Goal: Task Accomplishment & Management: Manage account settings

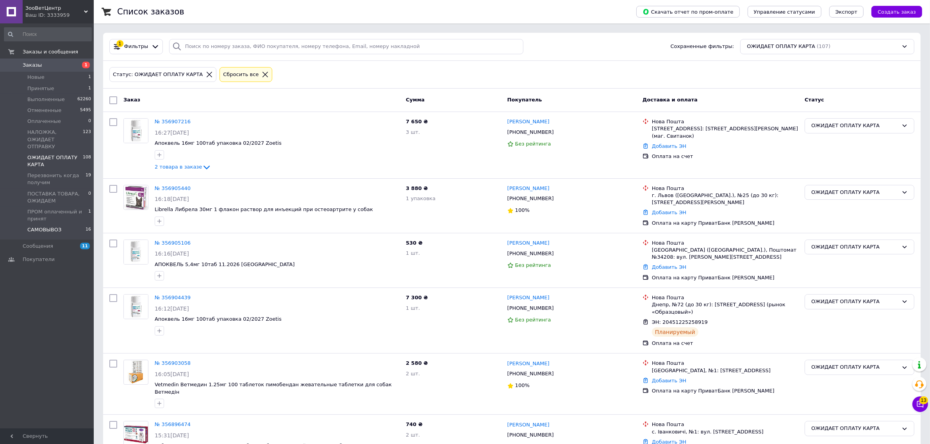
click at [47, 226] on span "САМОВЫВОЗ" at bounding box center [44, 229] width 34 height 7
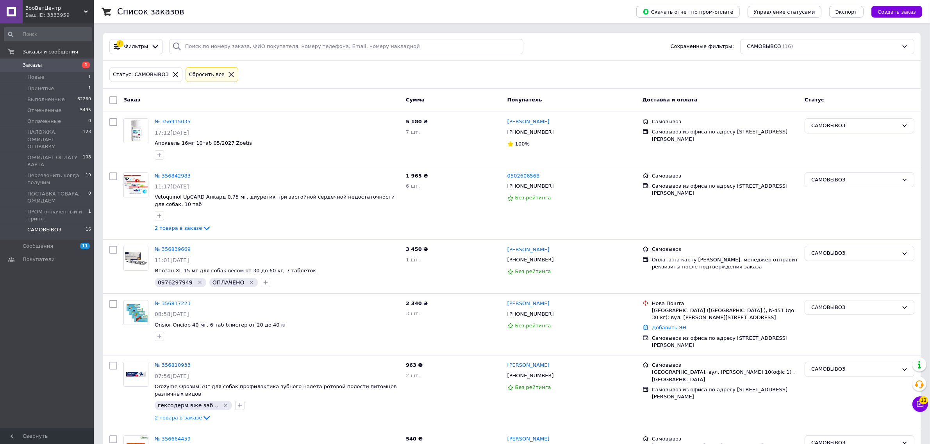
click at [14, 13] on link at bounding box center [11, 11] width 23 height 23
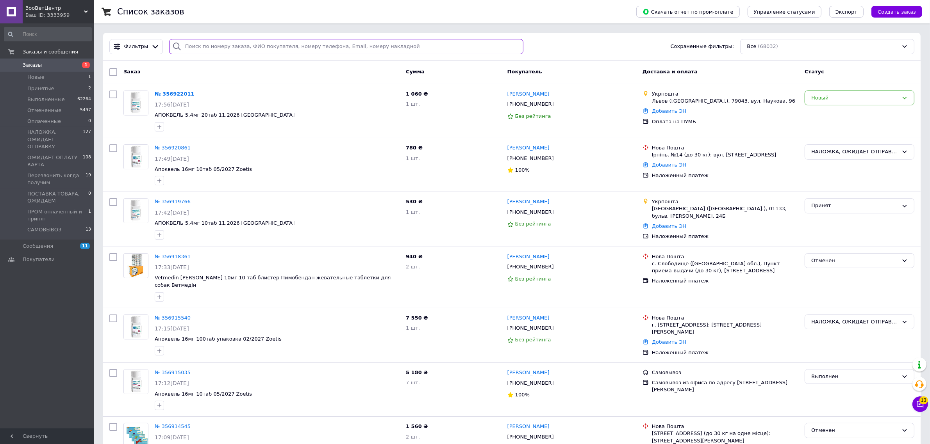
click at [301, 47] on input "search" at bounding box center [346, 46] width 354 height 15
paste input "0504842042117"
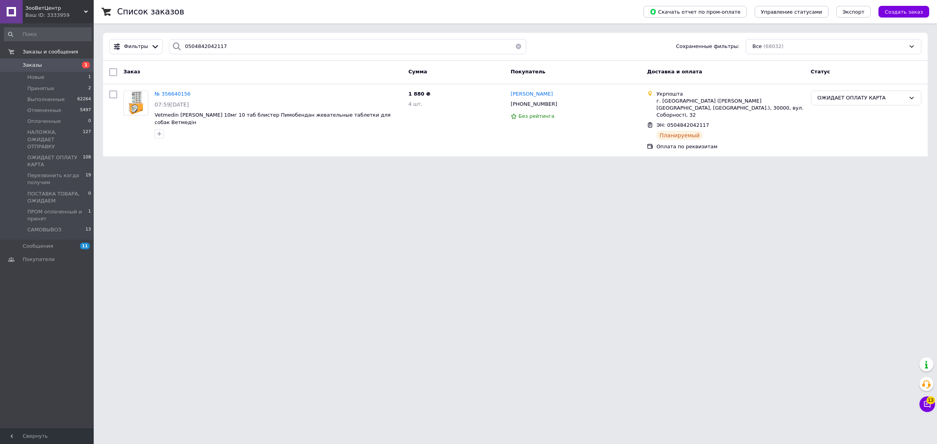
click at [264, 55] on div "Фильтры 0504842042117 Сохраненные фильтры: Все (68032)" at bounding box center [515, 47] width 825 height 28
click at [264, 50] on input "0504842042117" at bounding box center [348, 46] width 358 height 15
paste input "743"
click at [274, 50] on input "0504842047437" at bounding box center [348, 46] width 358 height 15
paste input "9944"
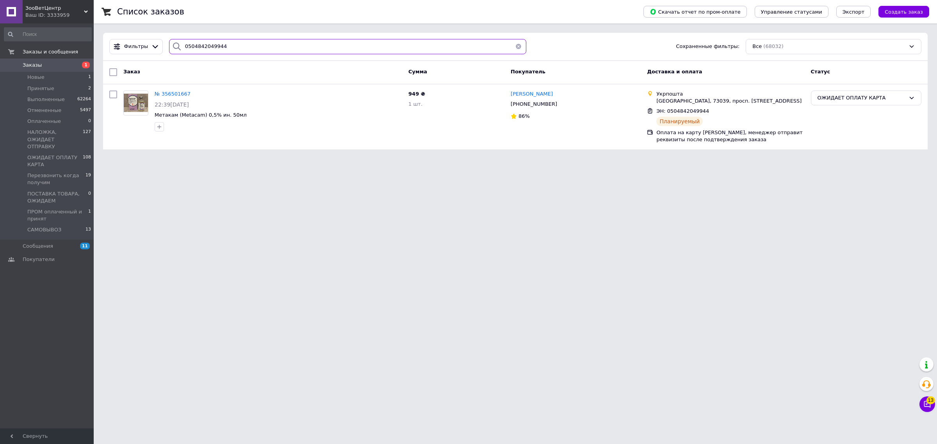
click at [260, 41] on input "0504842049944" at bounding box center [348, 46] width 358 height 15
paste input "50080"
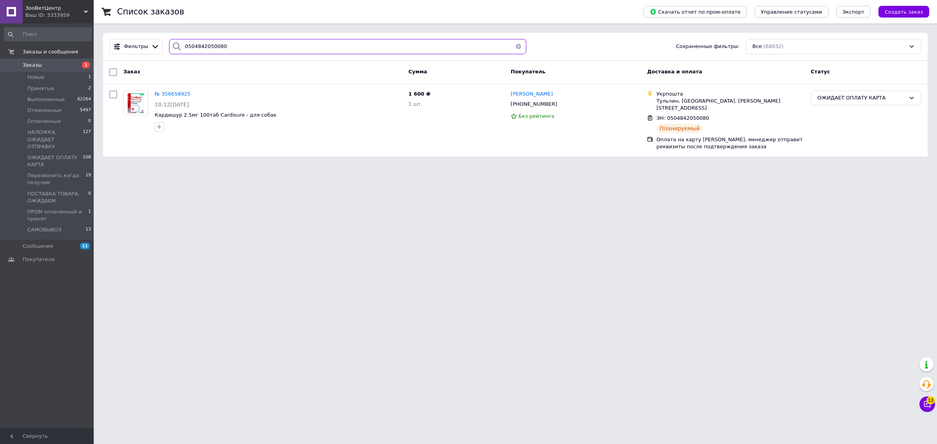
click at [266, 45] on input "0504842050080" at bounding box center [348, 46] width 358 height 15
paste input "551"
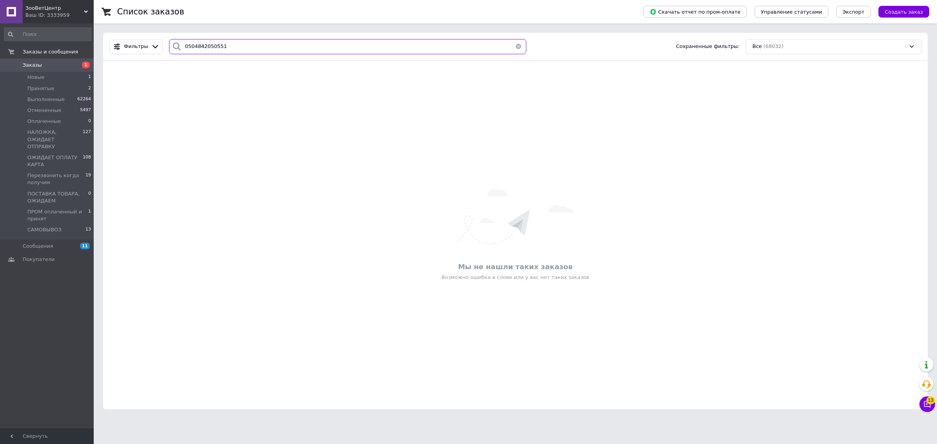
paste input "белова"
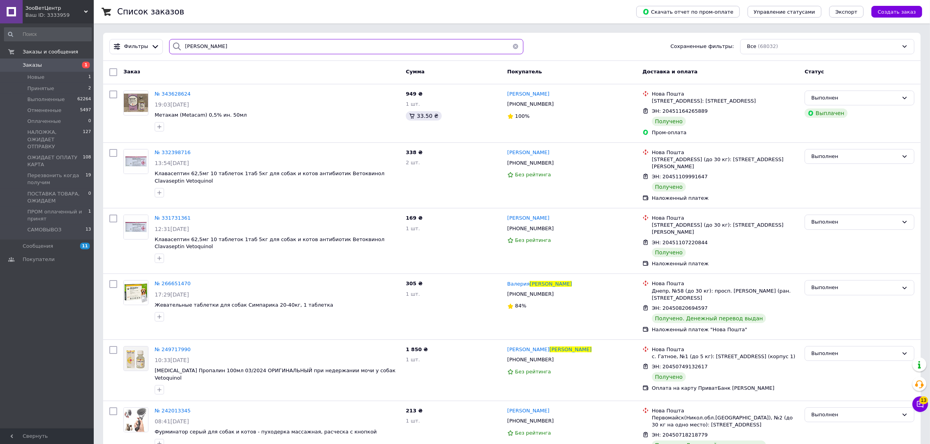
type input "белова"
click at [45, 12] on div "Ваш ID: 3333959" at bounding box center [59, 15] width 68 height 7
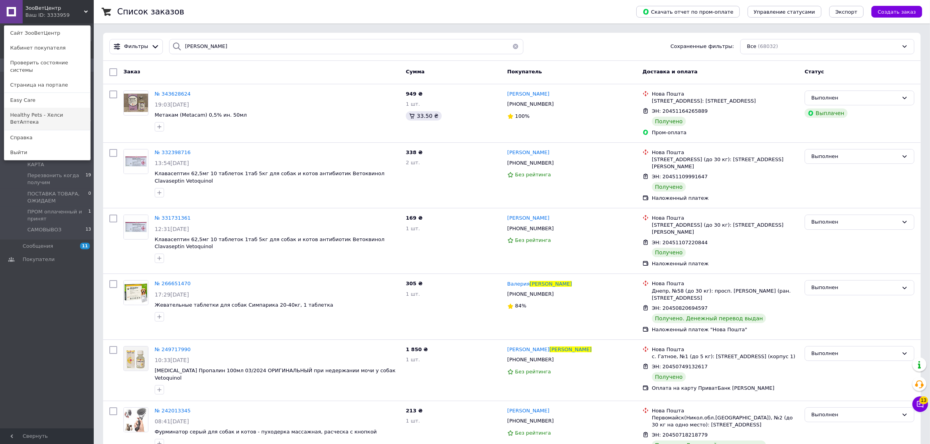
click at [34, 109] on link "Healthy Pets - Хелси ВетАптека" at bounding box center [47, 119] width 86 height 22
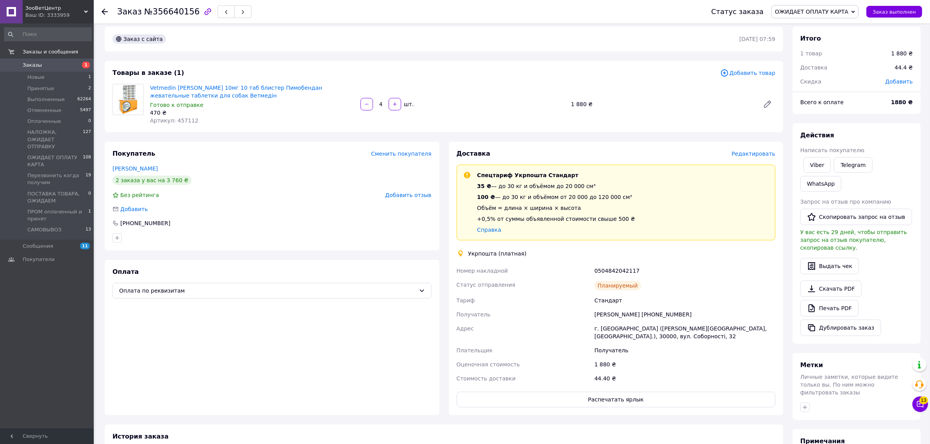
scroll to position [49, 0]
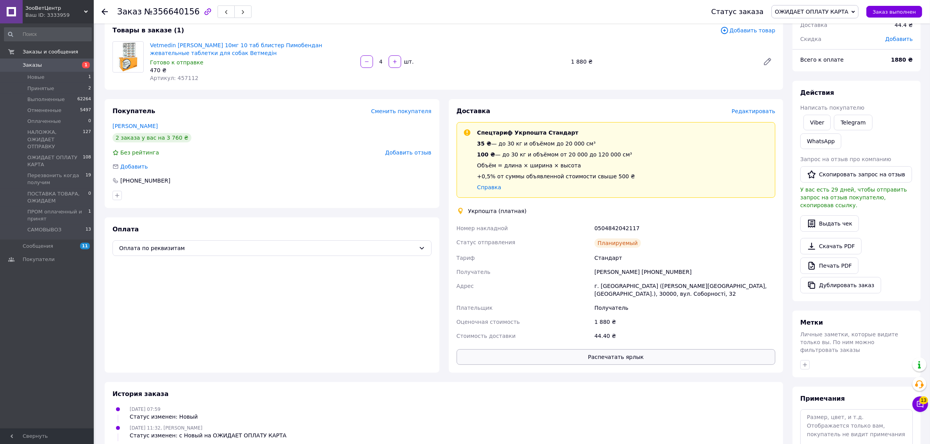
click at [640, 359] on button "Распечатать ярлык" at bounding box center [615, 357] width 319 height 16
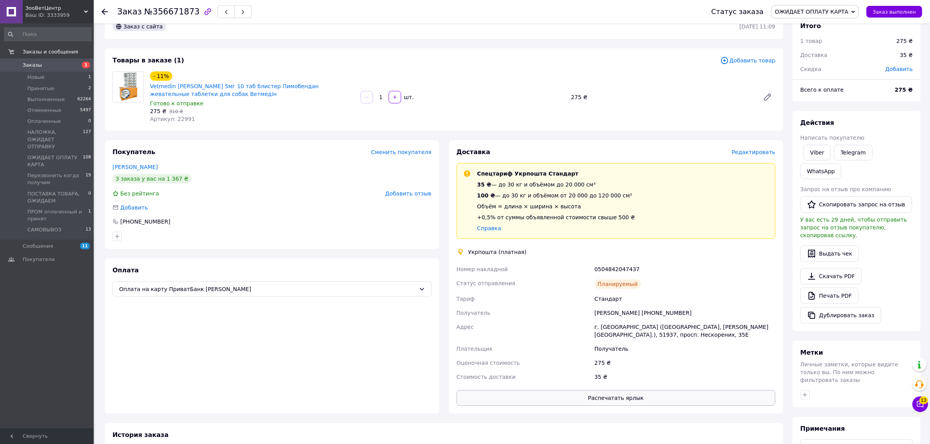
scroll to position [22, 0]
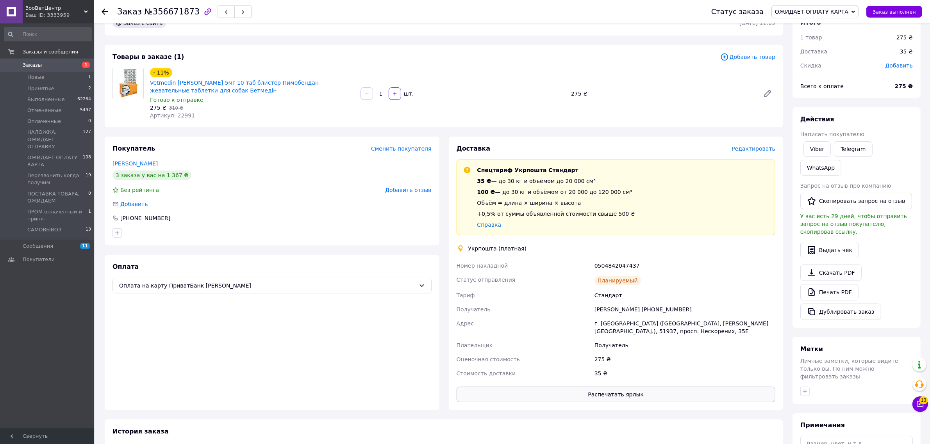
click at [650, 396] on button "Распечатать ярлык" at bounding box center [615, 395] width 319 height 16
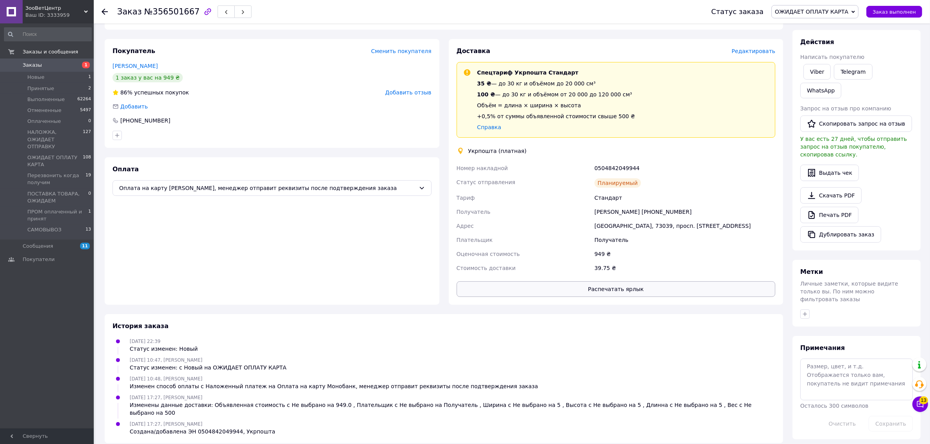
scroll to position [100, 0]
click at [629, 283] on button "Распечатать ярлык" at bounding box center [615, 289] width 319 height 16
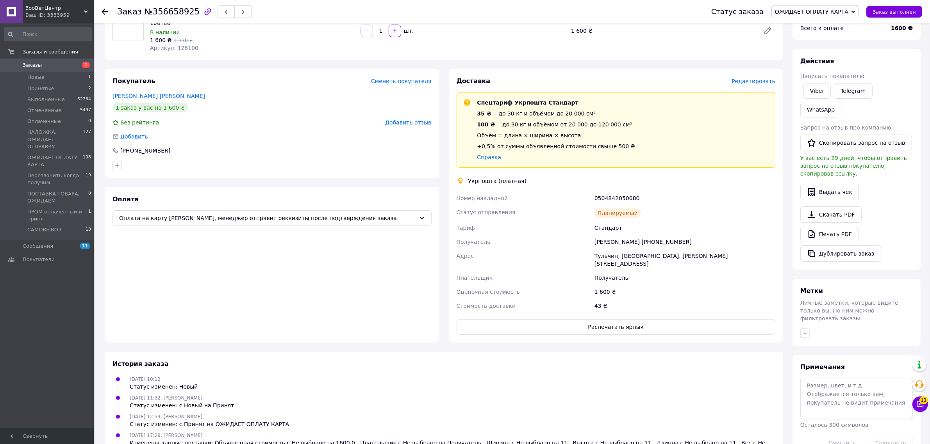
scroll to position [98, 0]
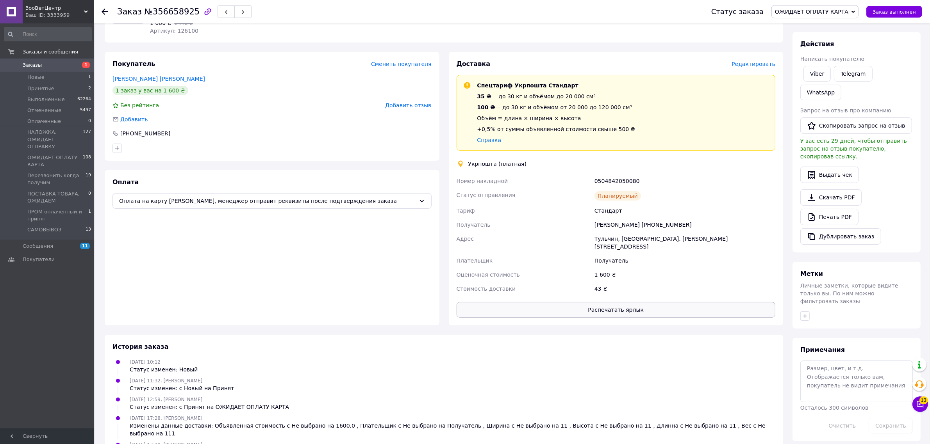
click at [632, 304] on button "Распечатать ярлык" at bounding box center [615, 310] width 319 height 16
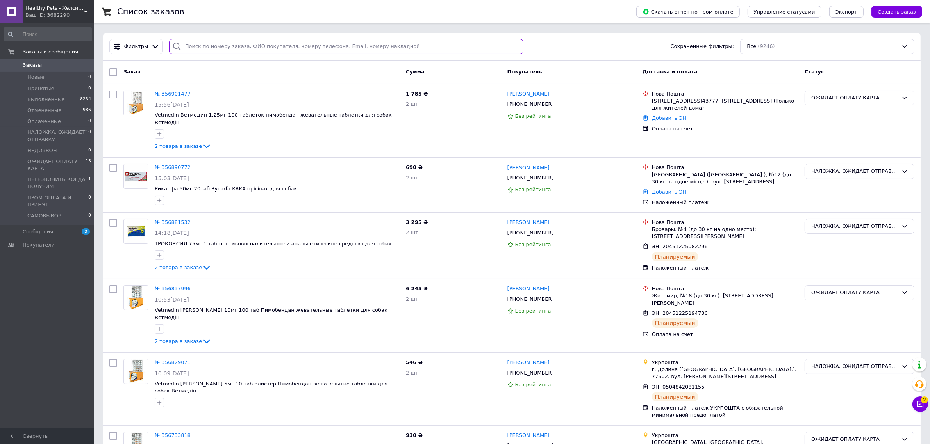
click at [233, 49] on input "search" at bounding box center [346, 46] width 354 height 15
paste input "белова"
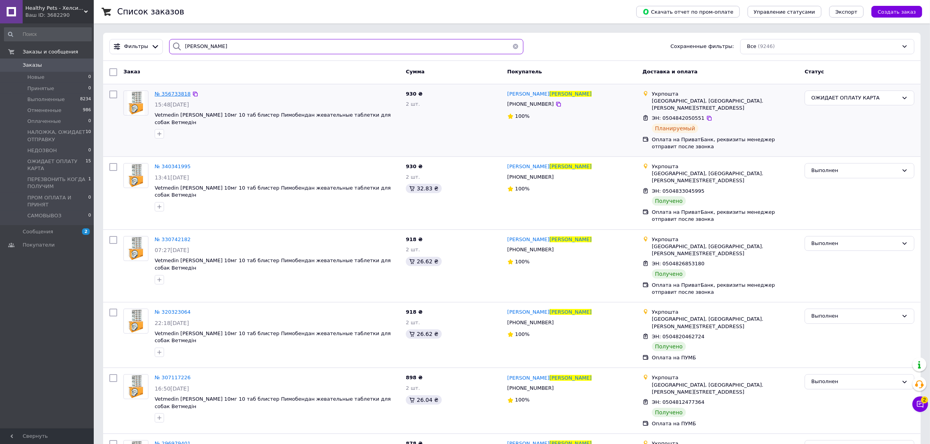
type input "белова"
click at [53, 12] on div "Ваш ID: 3682290" at bounding box center [59, 15] width 68 height 7
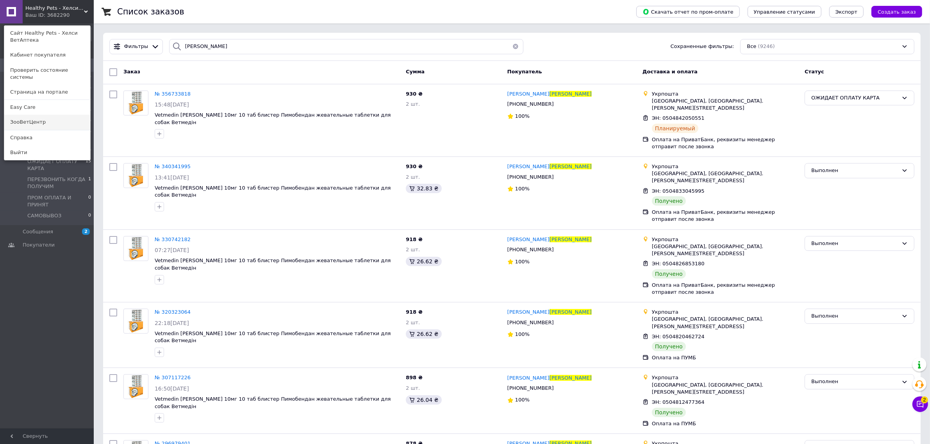
click at [29, 115] on link "ЗооВетЦентр" at bounding box center [47, 122] width 86 height 15
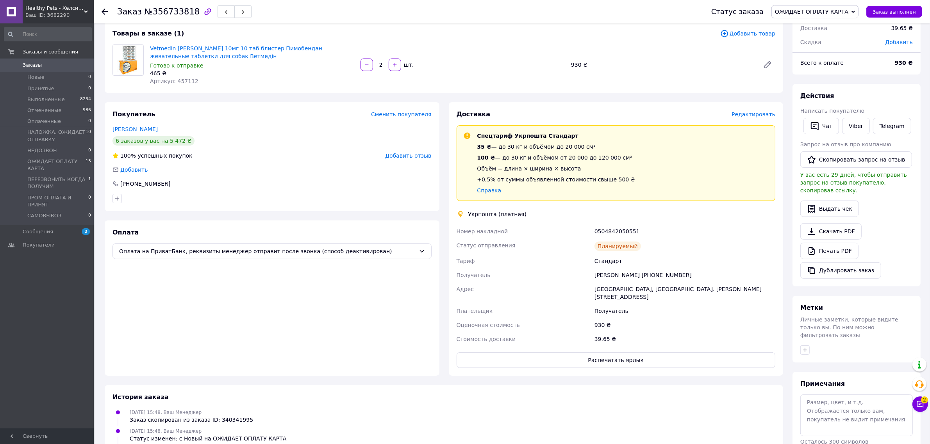
scroll to position [91, 0]
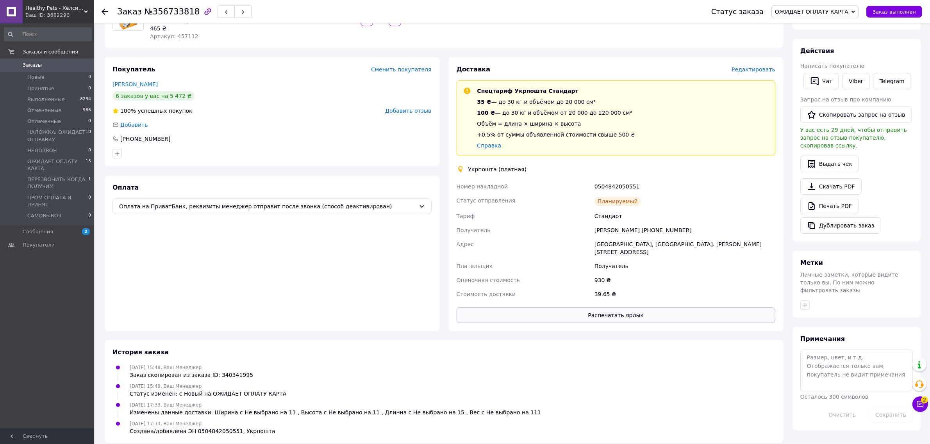
click at [631, 312] on button "Распечатать ярлык" at bounding box center [615, 316] width 319 height 16
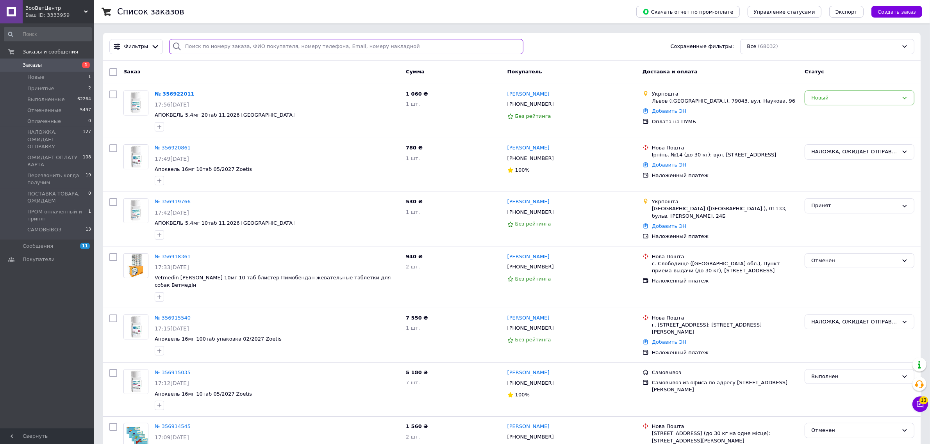
click at [248, 43] on input "search" at bounding box center [346, 46] width 354 height 15
paste input "0504842081155"
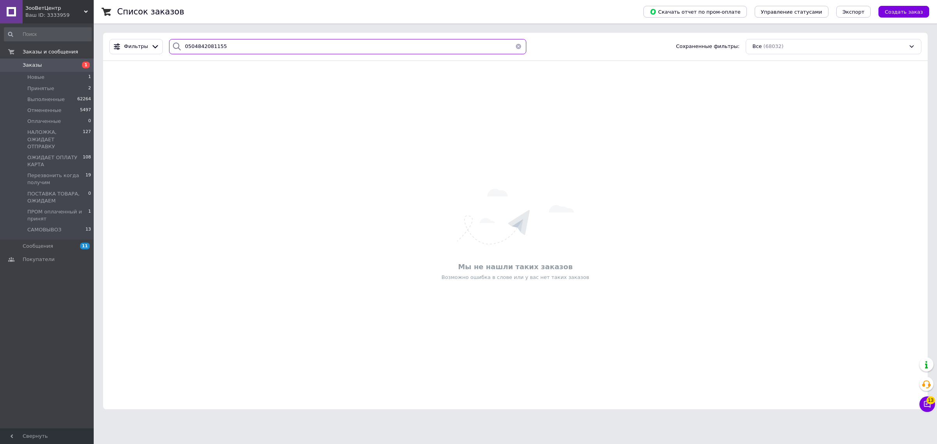
type input "0504842081155"
click at [72, 17] on div "Ваш ID: 3333959" at bounding box center [59, 15] width 68 height 7
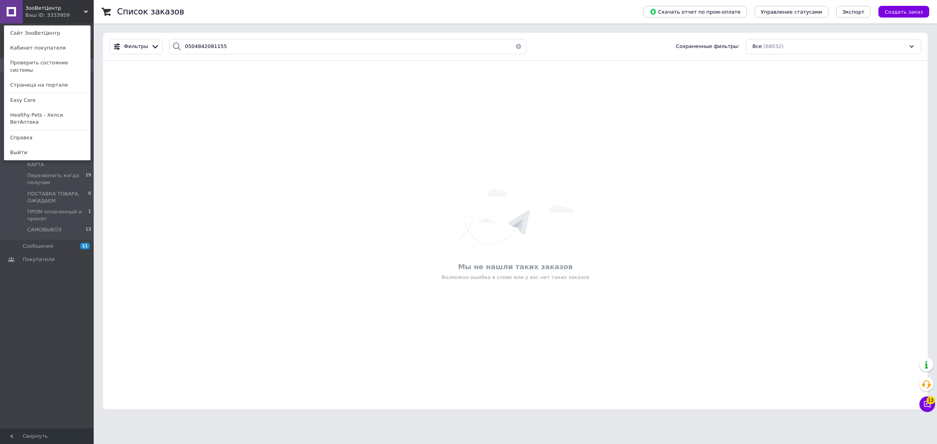
click at [70, 110] on link "Healthy Pets - Хелси ВетАптека" at bounding box center [47, 119] width 86 height 22
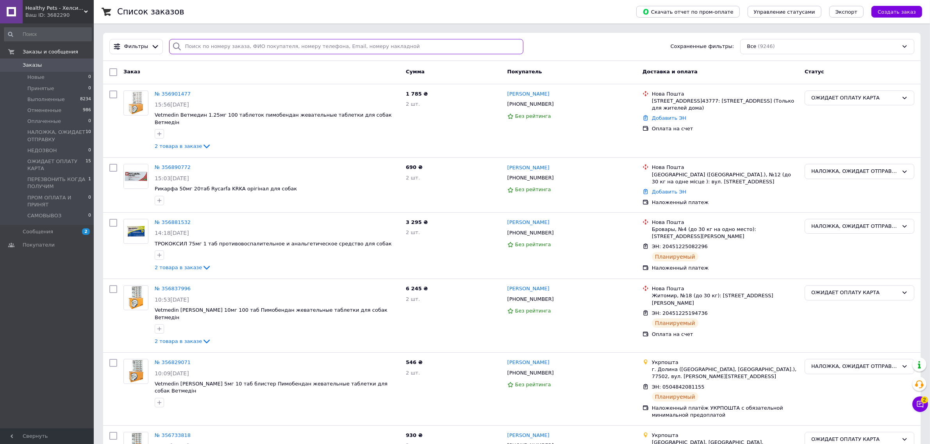
click at [360, 53] on input "search" at bounding box center [346, 46] width 354 height 15
paste input "0504842081155"
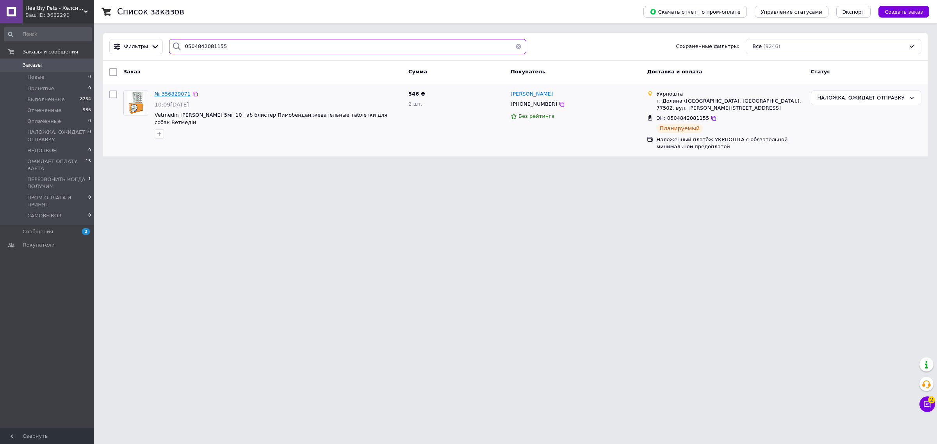
type input "0504842081155"
click at [32, 11] on span "Healthy Pets - Хелси ВетАптека" at bounding box center [54, 8] width 59 height 7
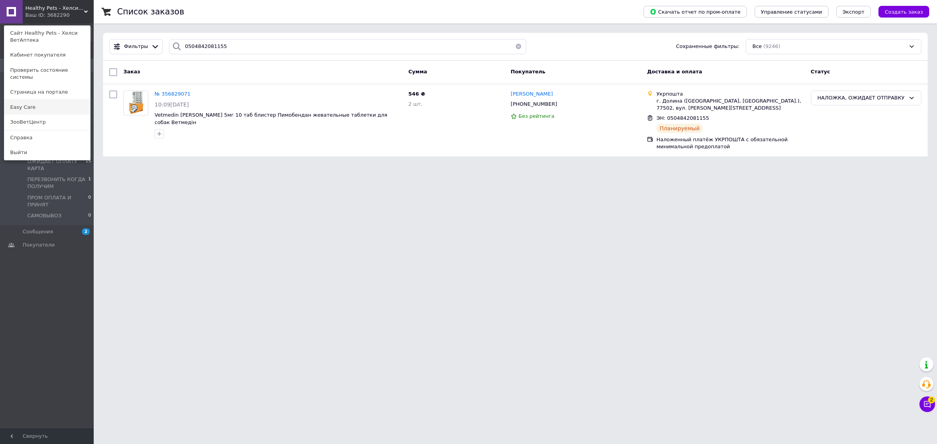
click at [55, 107] on link "Easy Сare" at bounding box center [47, 107] width 86 height 15
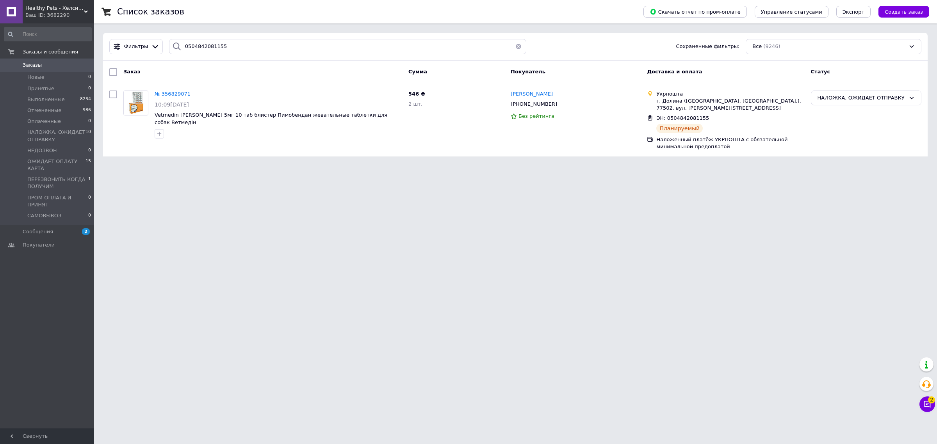
click at [60, 8] on span "Healthy Pets - Хелси ВетАптека" at bounding box center [54, 8] width 59 height 7
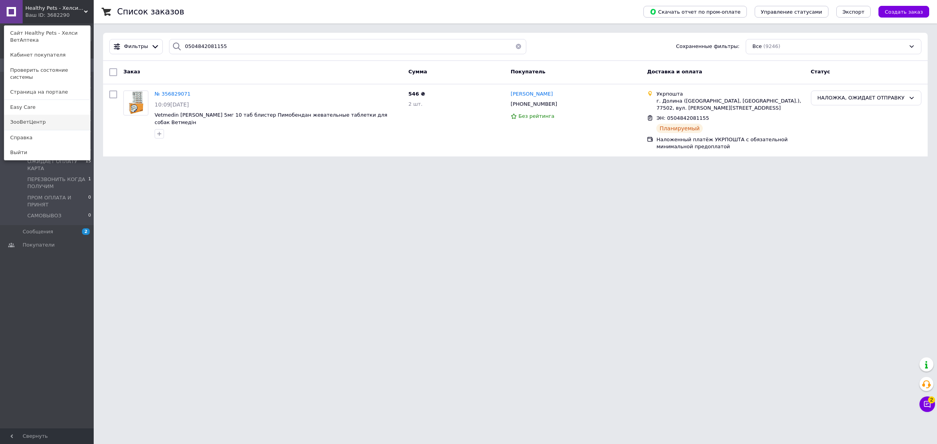
click at [53, 116] on link "ЗооВетЦентр" at bounding box center [47, 122] width 86 height 15
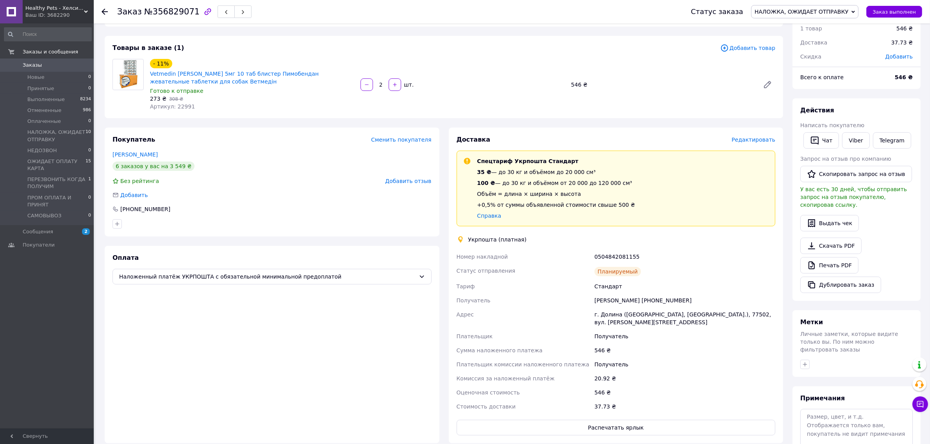
scroll to position [64, 0]
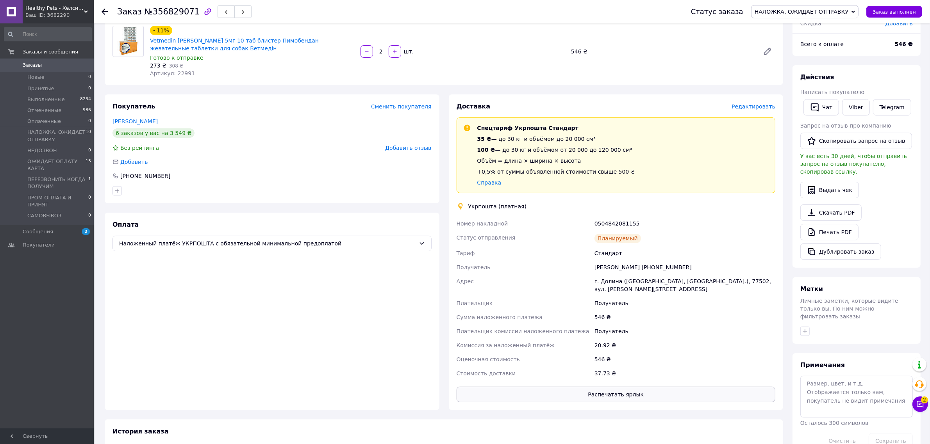
click at [612, 401] on button "Распечатать ярлык" at bounding box center [615, 395] width 319 height 16
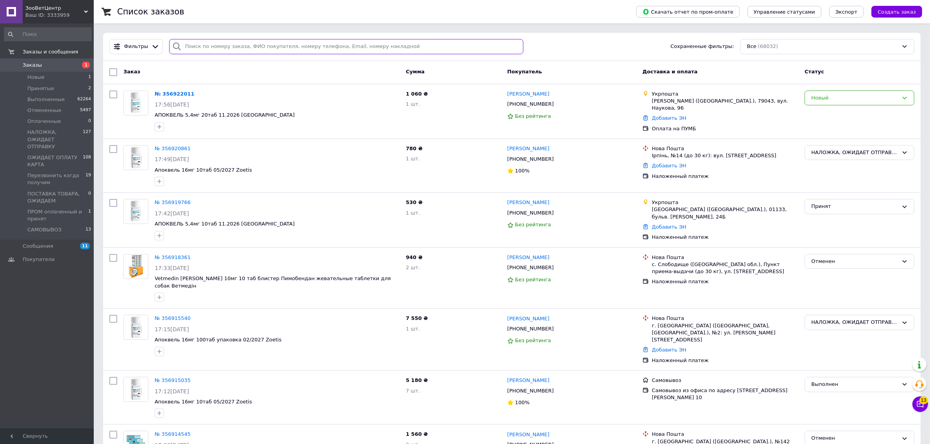
click at [264, 49] on input "search" at bounding box center [346, 46] width 354 height 15
paste input "0504842127155"
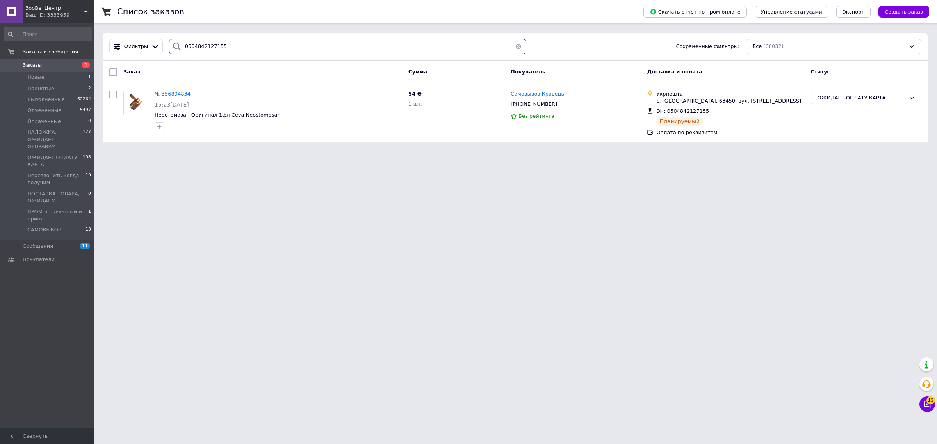
click at [273, 49] on input "0504842127155" at bounding box center [348, 46] width 358 height 15
paste input "30148"
click at [254, 54] on div "Фильтры 0504842130148 Сохраненные фильтры: Все (68032)" at bounding box center [515, 47] width 825 height 28
click at [255, 48] on input "0504842130148" at bounding box center [348, 46] width 358 height 15
paste input "3627"
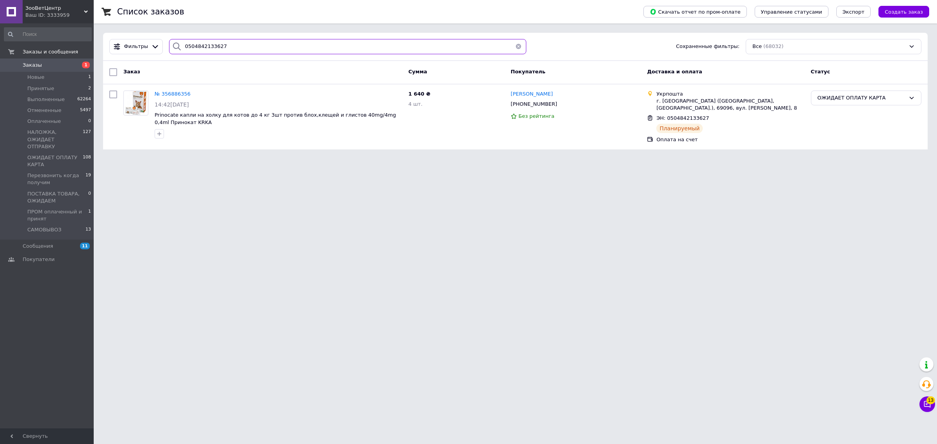
click at [366, 45] on input "0504842133627" at bounding box center [348, 46] width 358 height 15
paste input "41280"
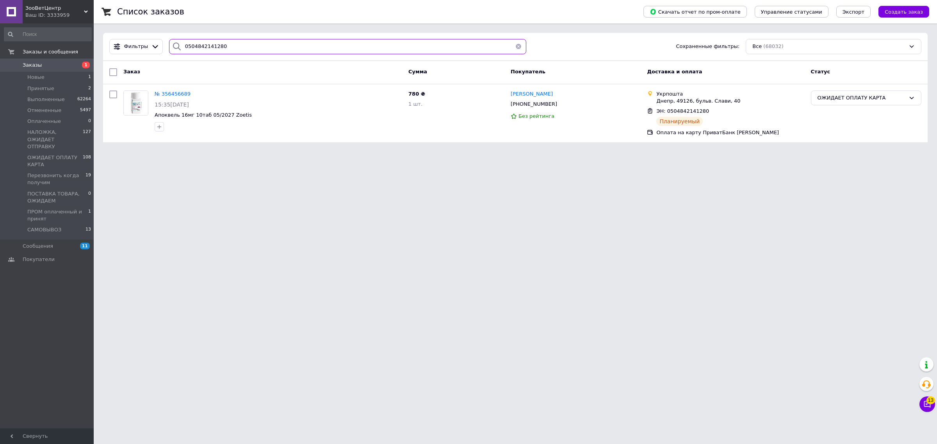
click at [254, 47] on input "0504842141280" at bounding box center [348, 46] width 358 height 15
paste input "5196"
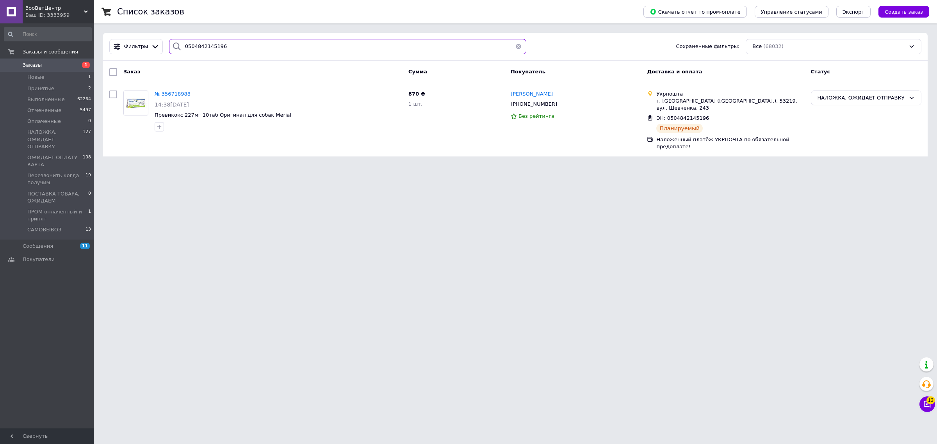
click at [292, 45] on input "0504842145196" at bounding box center [348, 46] width 358 height 15
paste input "250"
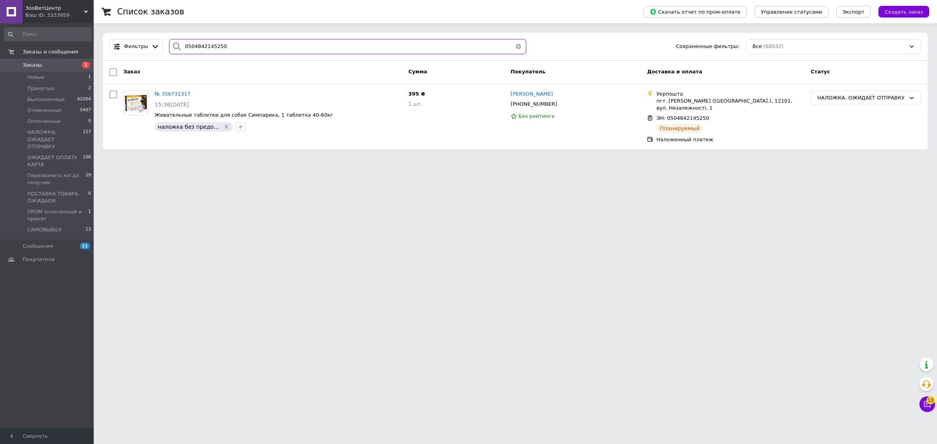
click at [266, 52] on input "0504842145250" at bounding box center [348, 46] width 358 height 15
paste input "85"
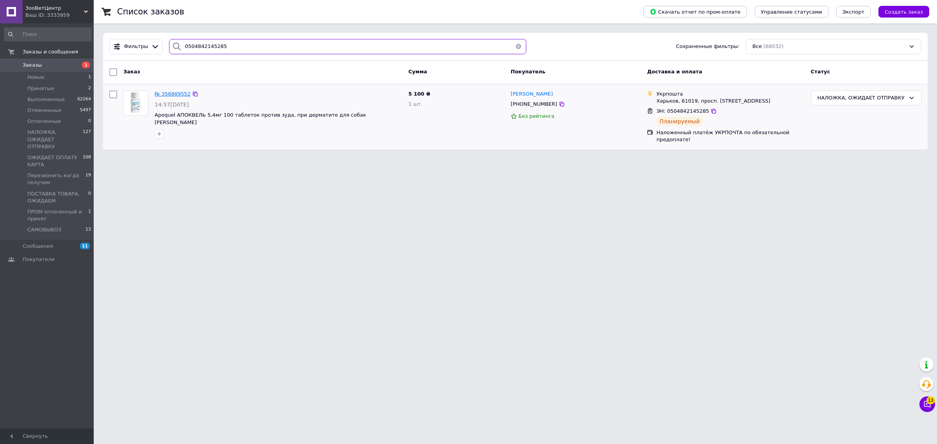
type input "0504842145285"
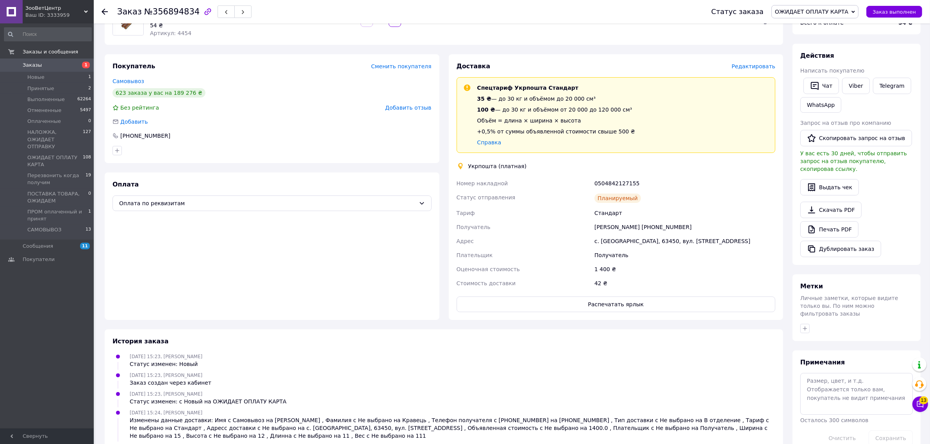
scroll to position [98, 0]
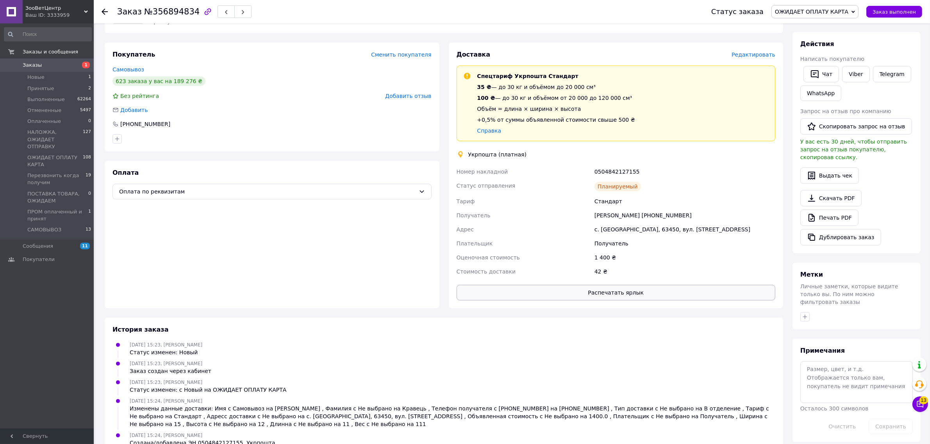
click at [596, 293] on button "Распечатать ярлык" at bounding box center [615, 293] width 319 height 16
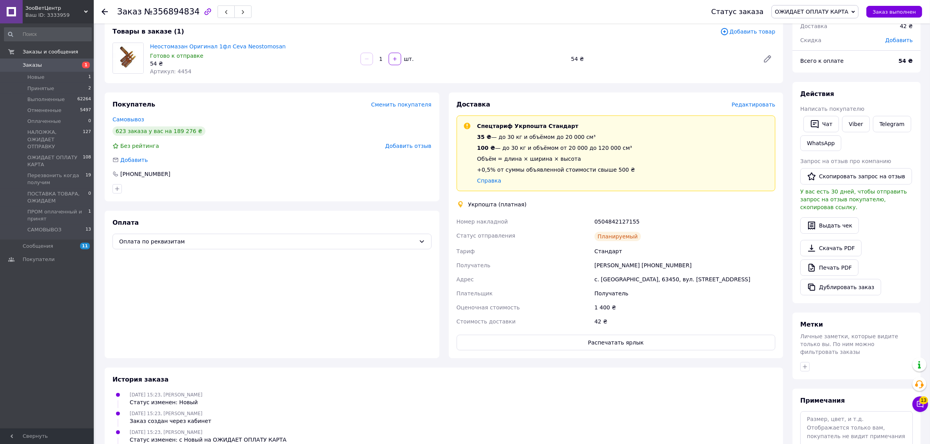
scroll to position [0, 0]
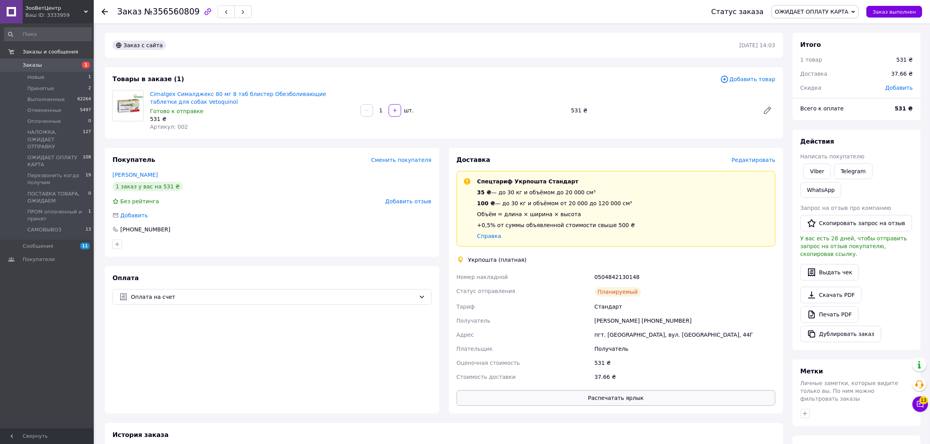
click at [659, 396] on button "Распечатать ярлык" at bounding box center [615, 398] width 319 height 16
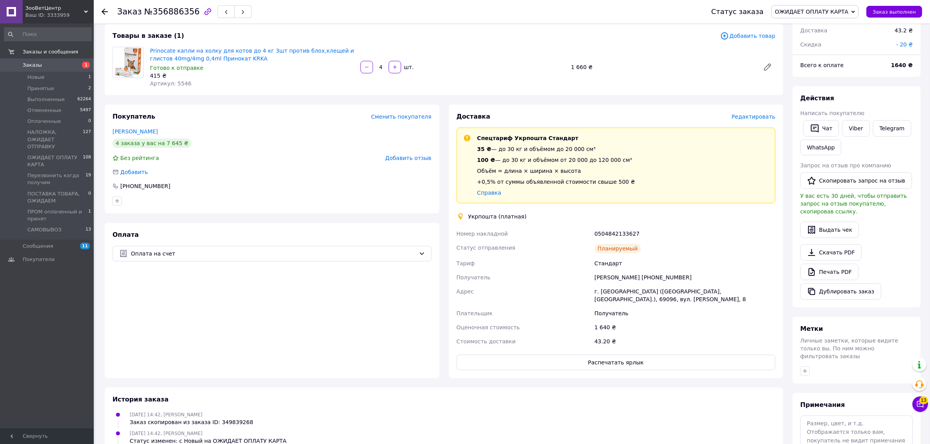
scroll to position [98, 0]
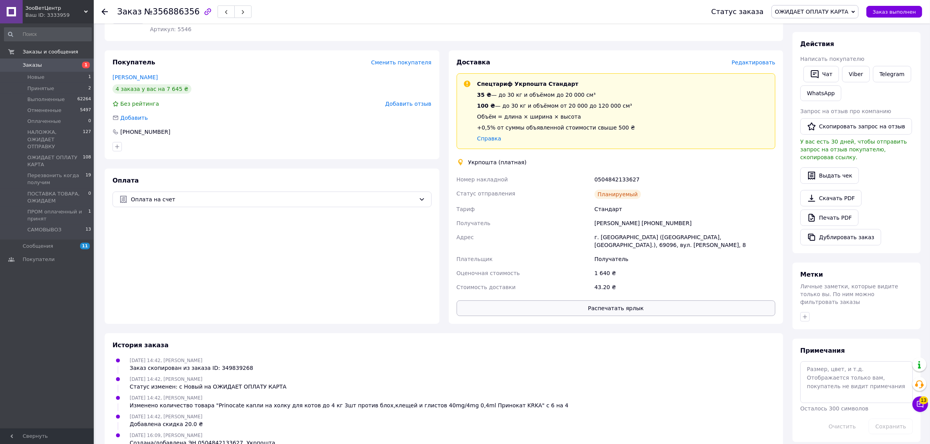
click at [622, 304] on button "Распечатать ярлык" at bounding box center [615, 309] width 319 height 16
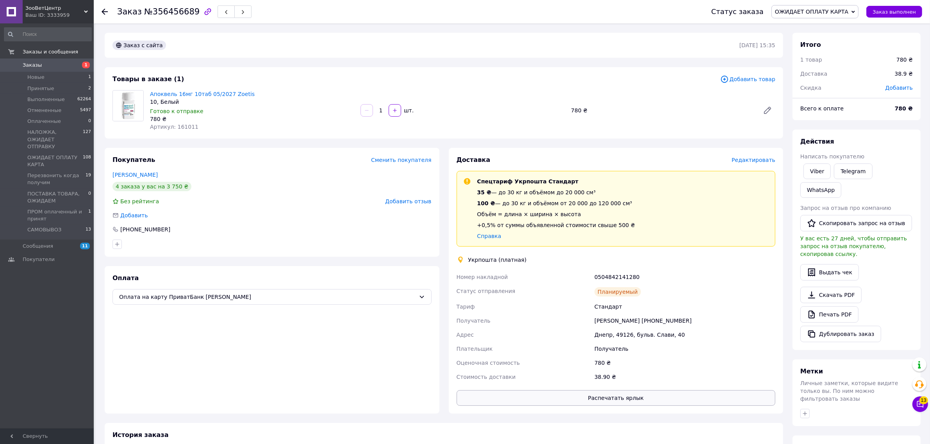
click at [584, 399] on button "Распечатать ярлык" at bounding box center [615, 398] width 319 height 16
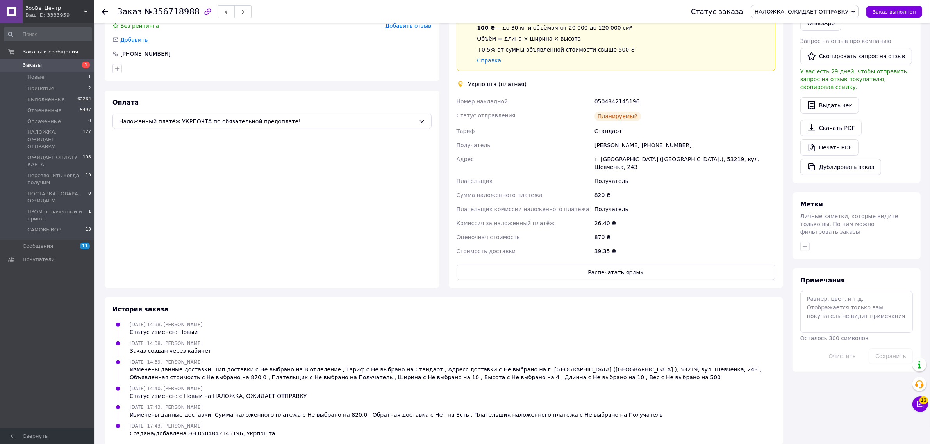
scroll to position [170, 0]
click at [602, 262] on button "Распечатать ярлык" at bounding box center [615, 270] width 319 height 16
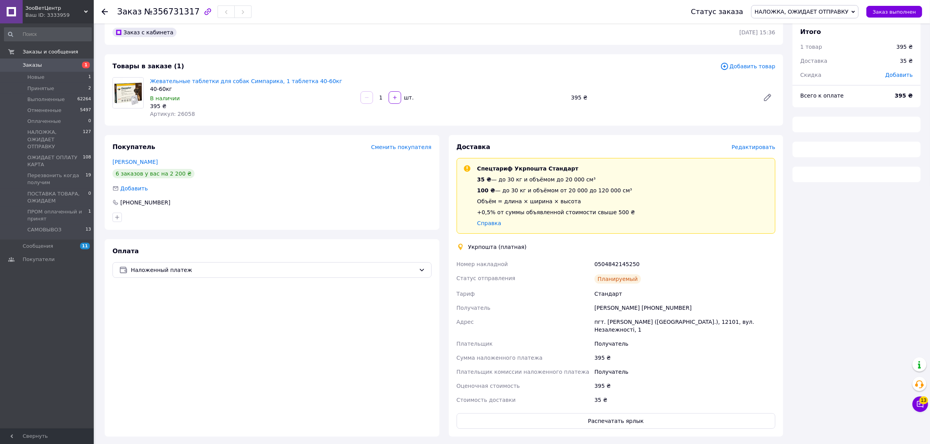
scroll to position [32, 0]
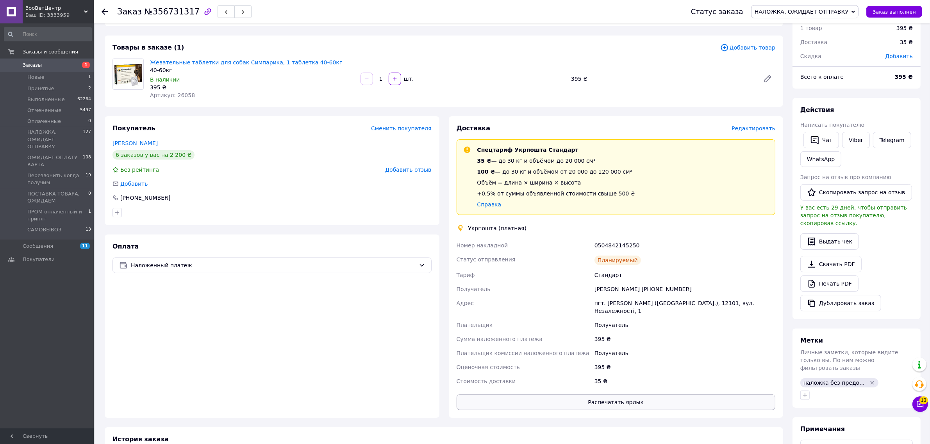
click at [647, 399] on button "Распечатать ярлык" at bounding box center [615, 403] width 319 height 16
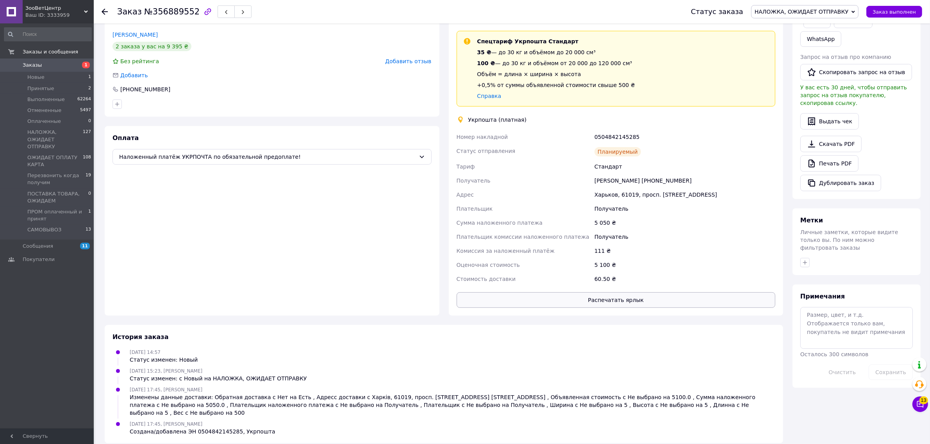
scroll to position [151, 0]
click at [615, 302] on button "Распечатать ярлык" at bounding box center [615, 300] width 319 height 16
